Goal: Task Accomplishment & Management: Manage account settings

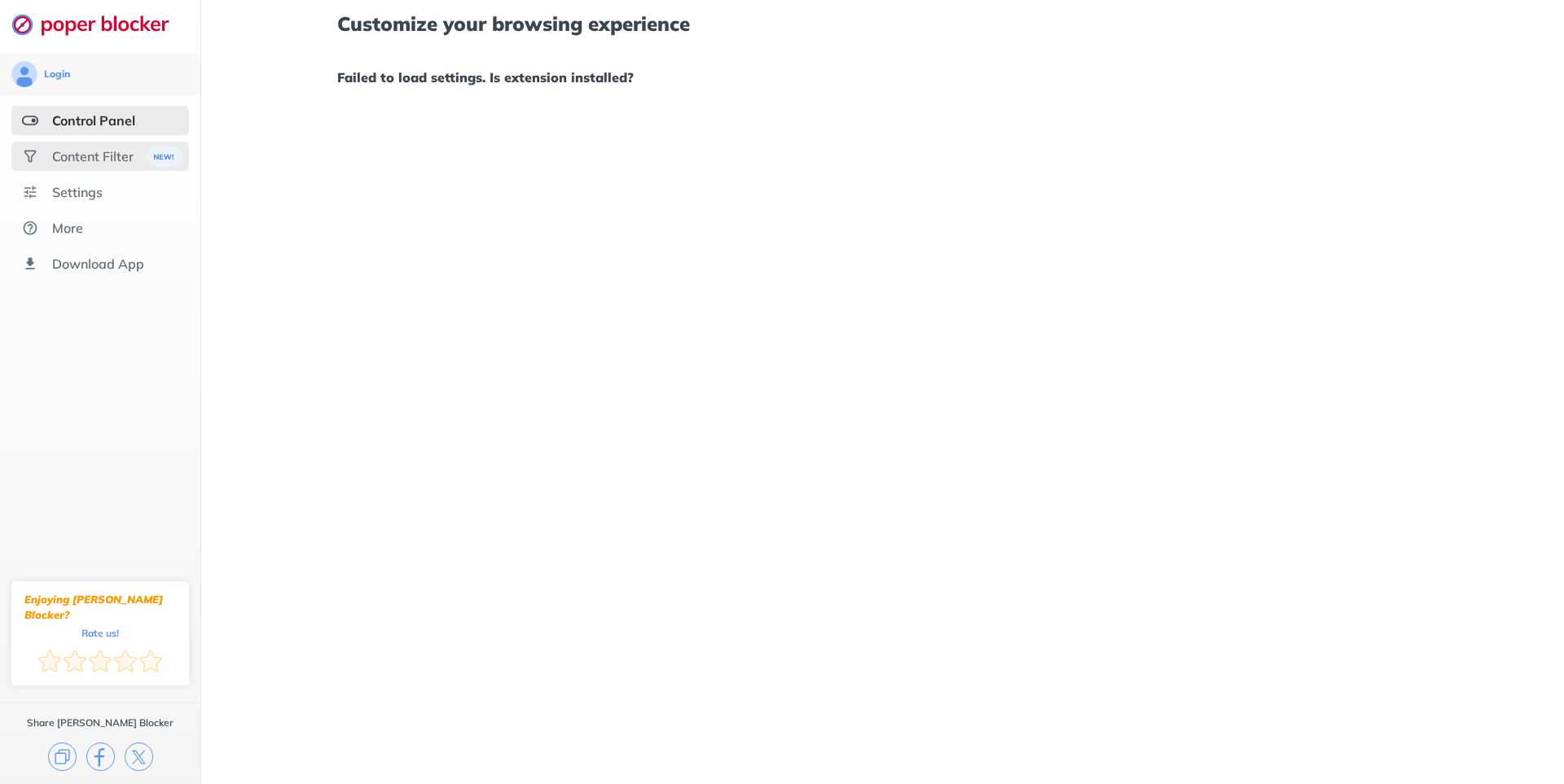
click at [91, 158] on div "Content Filter" at bounding box center [93, 157] width 82 height 17
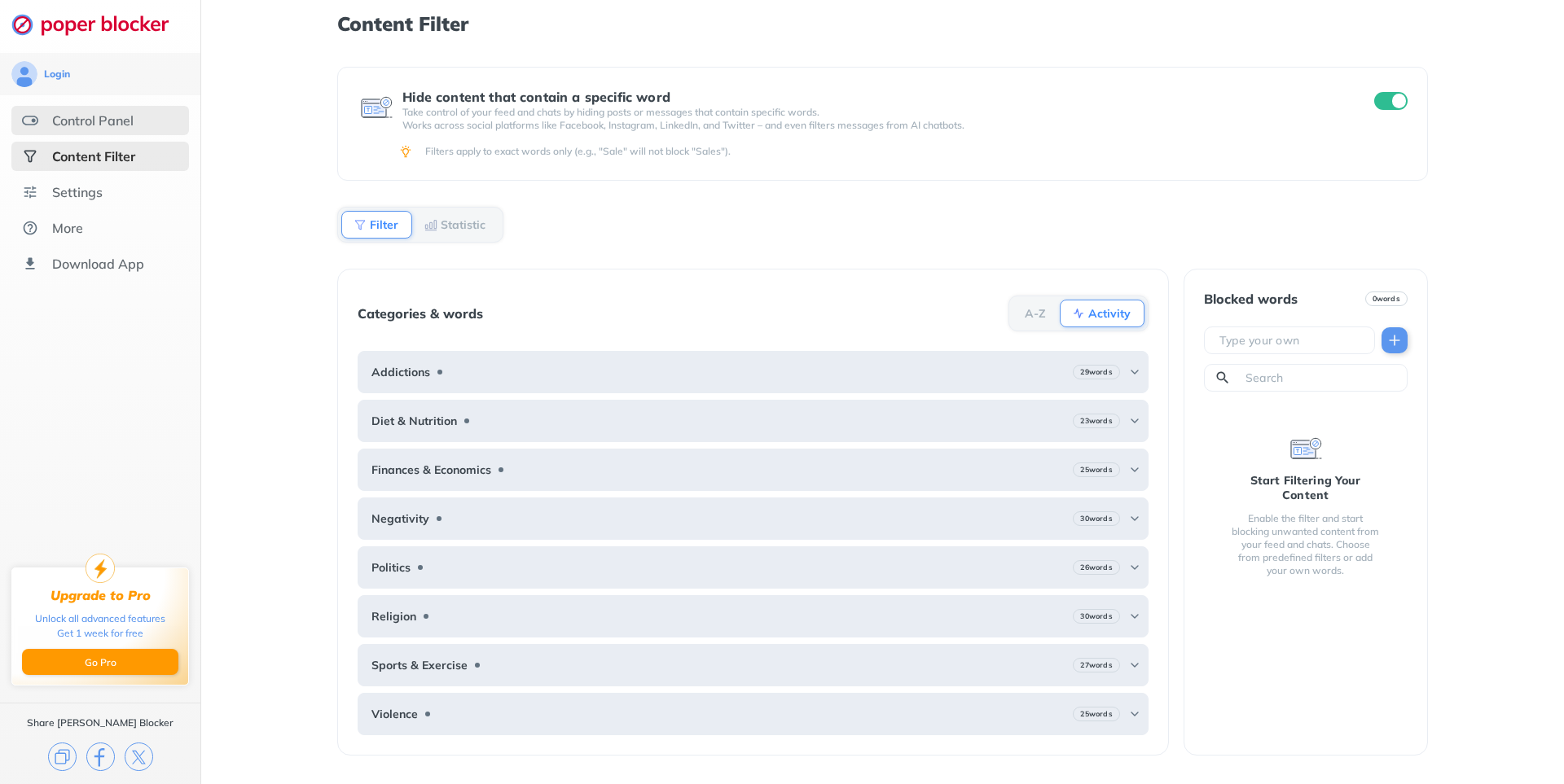
click at [109, 116] on div "Control Panel" at bounding box center [93, 121] width 82 height 17
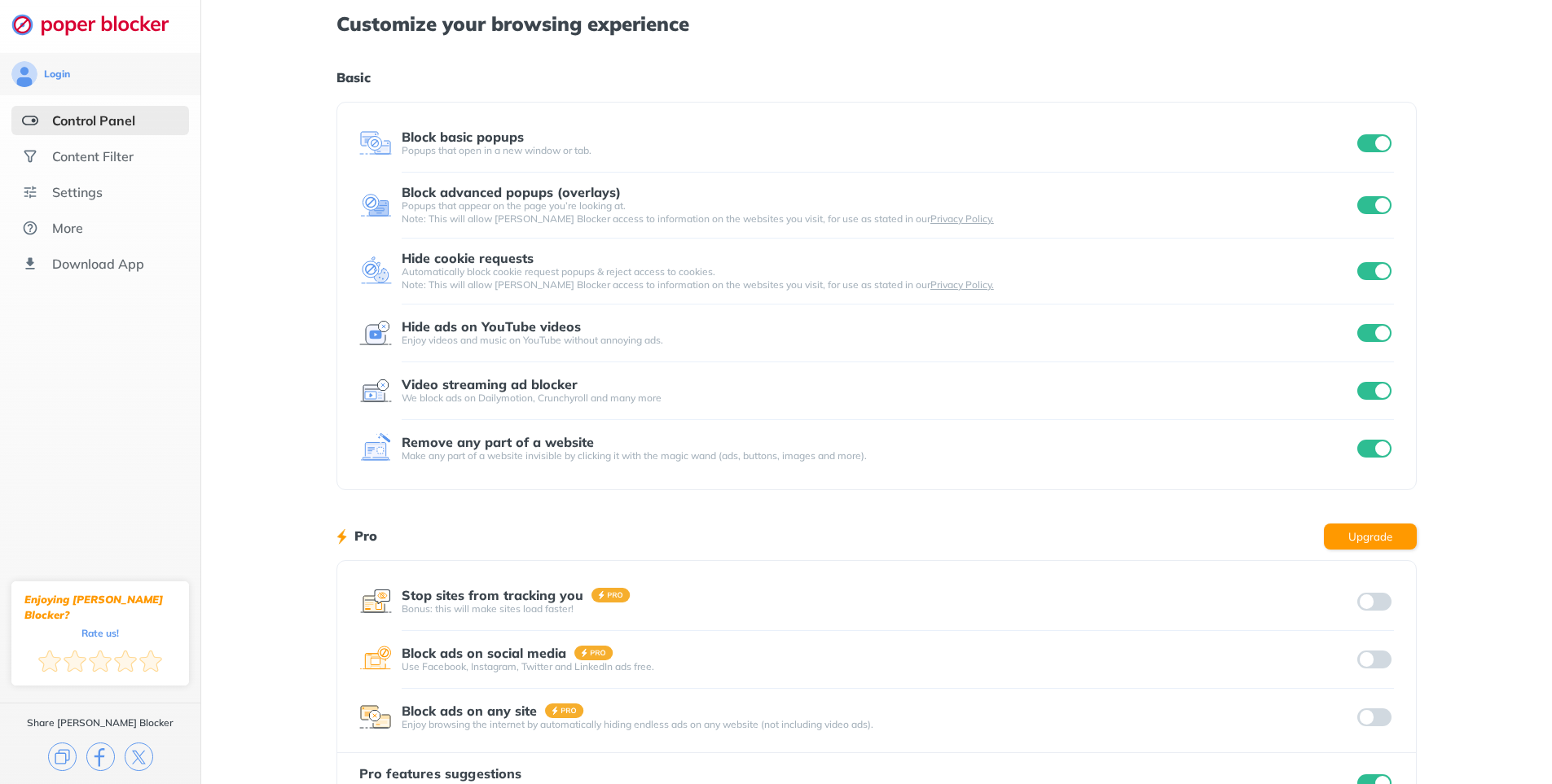
click at [1373, 136] on input "checkbox" at bounding box center [1374, 143] width 34 height 18
click at [1394, 222] on div "Block advanced popups (overlays) Popups that appear on the page you’re looking …" at bounding box center [876, 205] width 1034 height 41
click at [1379, 135] on input "checkbox" at bounding box center [1374, 143] width 34 height 18
click at [1383, 324] on input "checkbox" at bounding box center [1374, 333] width 34 height 18
